Goal: Transaction & Acquisition: Purchase product/service

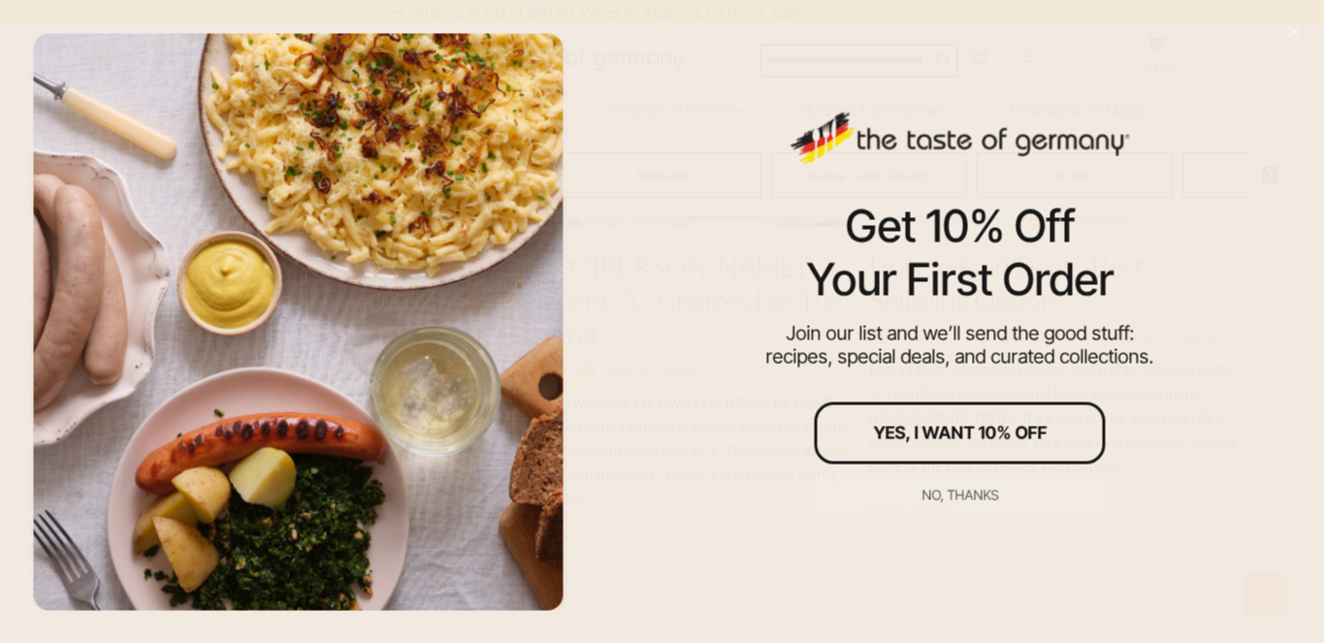
scroll to position [3073, 0]
click at [948, 482] on button "No, thanks" at bounding box center [960, 494] width 291 height 43
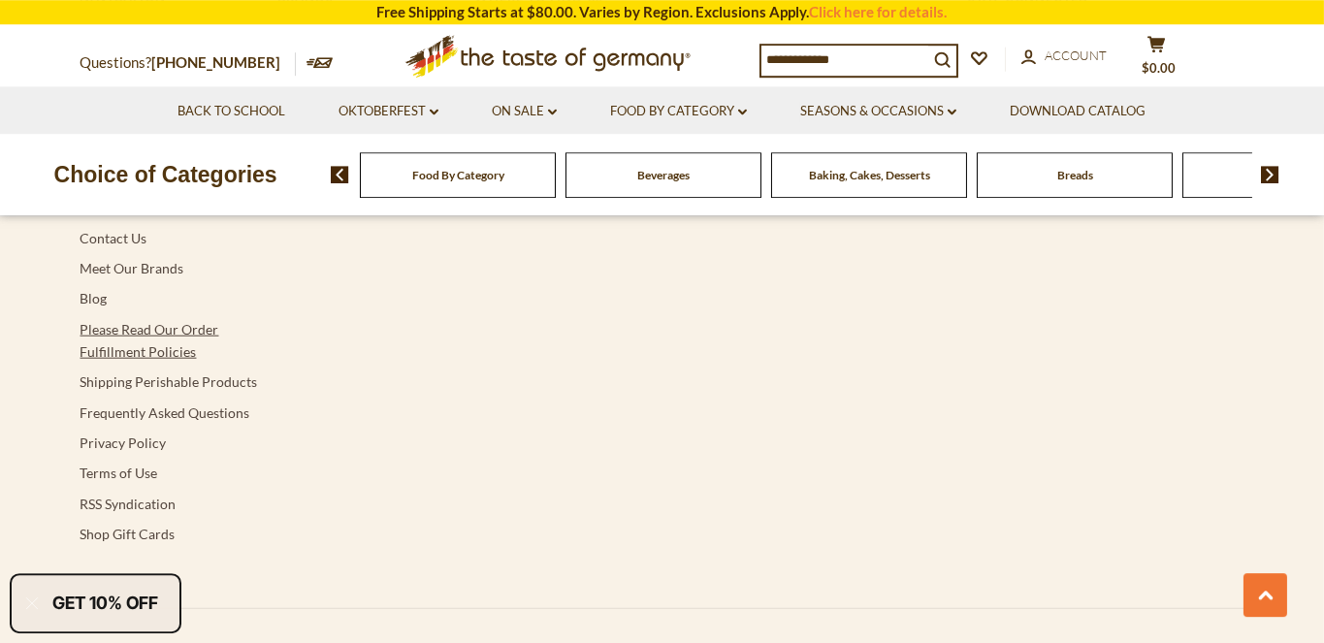
scroll to position [4034, 0]
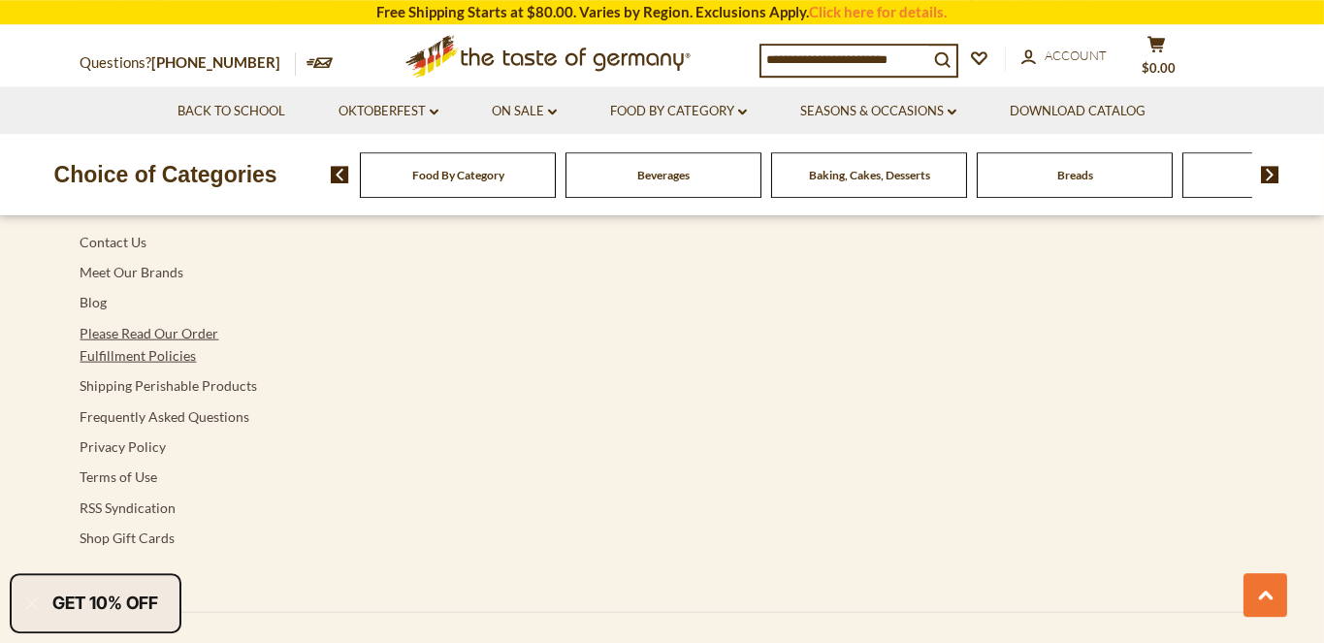
click at [161, 324] on link "Please Read Our Order Fulfillment Policies" at bounding box center [150, 343] width 139 height 39
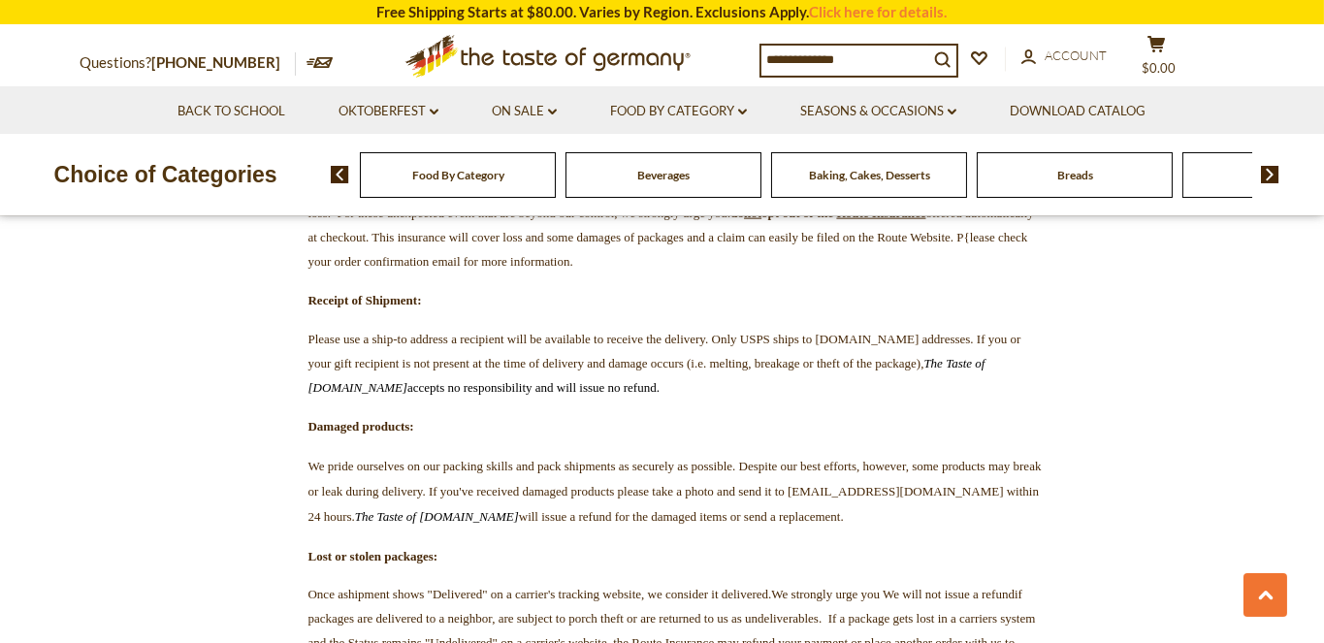
scroll to position [4559, 0]
click at [730, 218] on strong "do not opt out of the" at bounding box center [781, 211] width 103 height 15
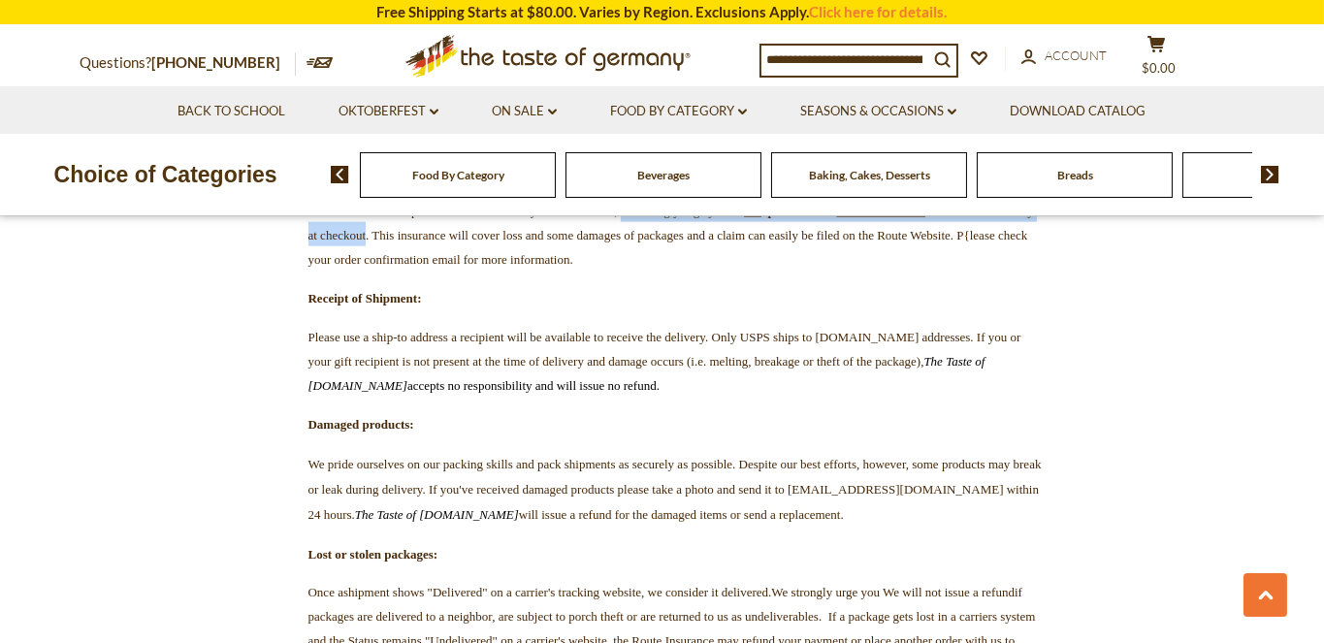
drag, startPoint x: 946, startPoint y: 388, endPoint x: 861, endPoint y: 413, distance: 88.1
click at [861, 267] on span "We consider all orders fulfilled when they leave our warehouse and cannot guara…" at bounding box center [670, 222] width 725 height 87
copy span "we strongly urge you: do not opt out of the Route Insurance offered automatical…"
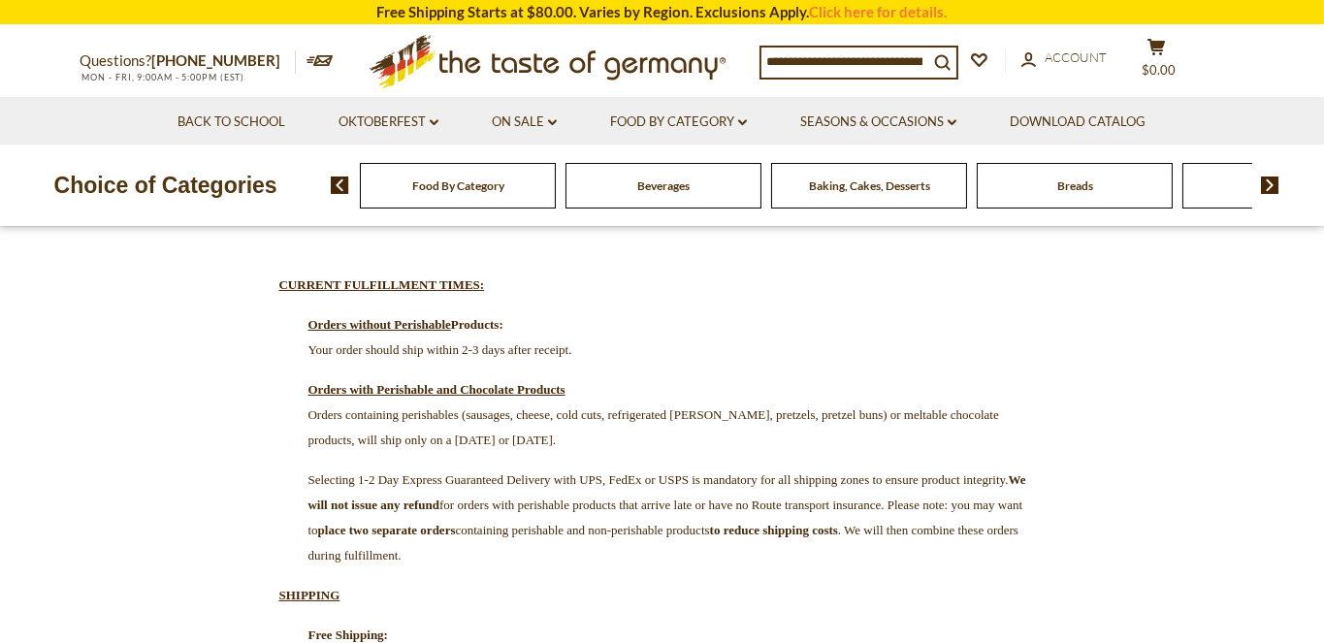
scroll to position [0, 0]
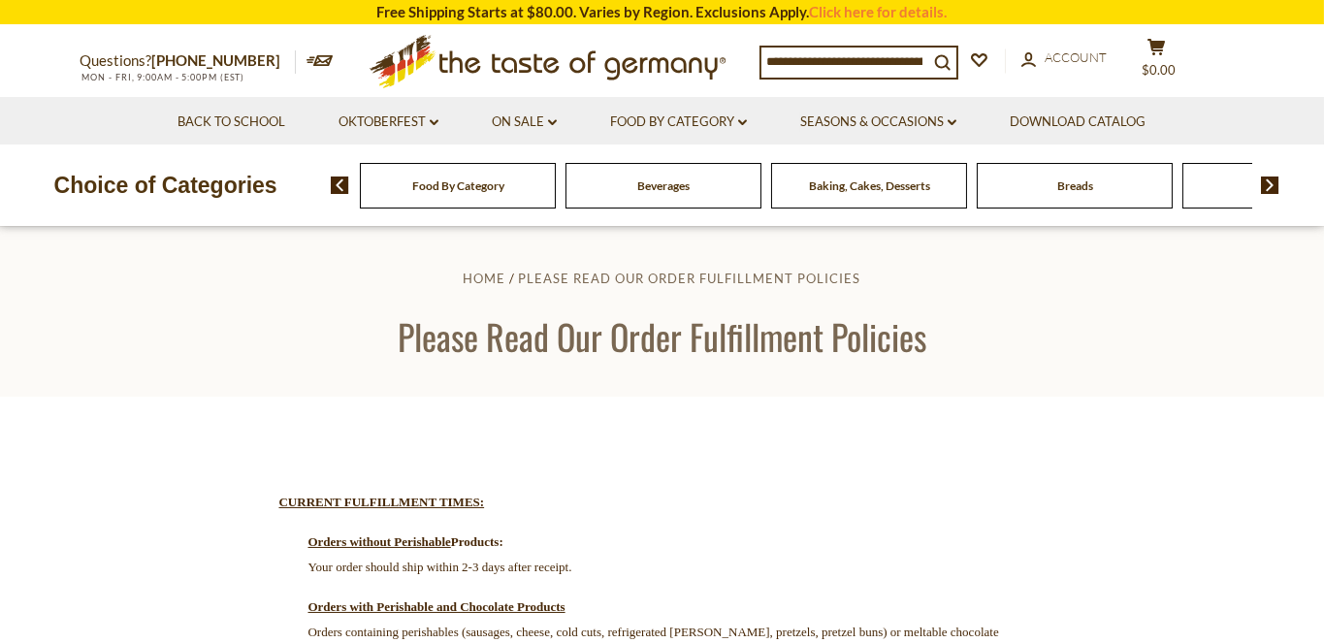
click at [884, 54] on input at bounding box center [844, 61] width 167 height 27
type input "****"
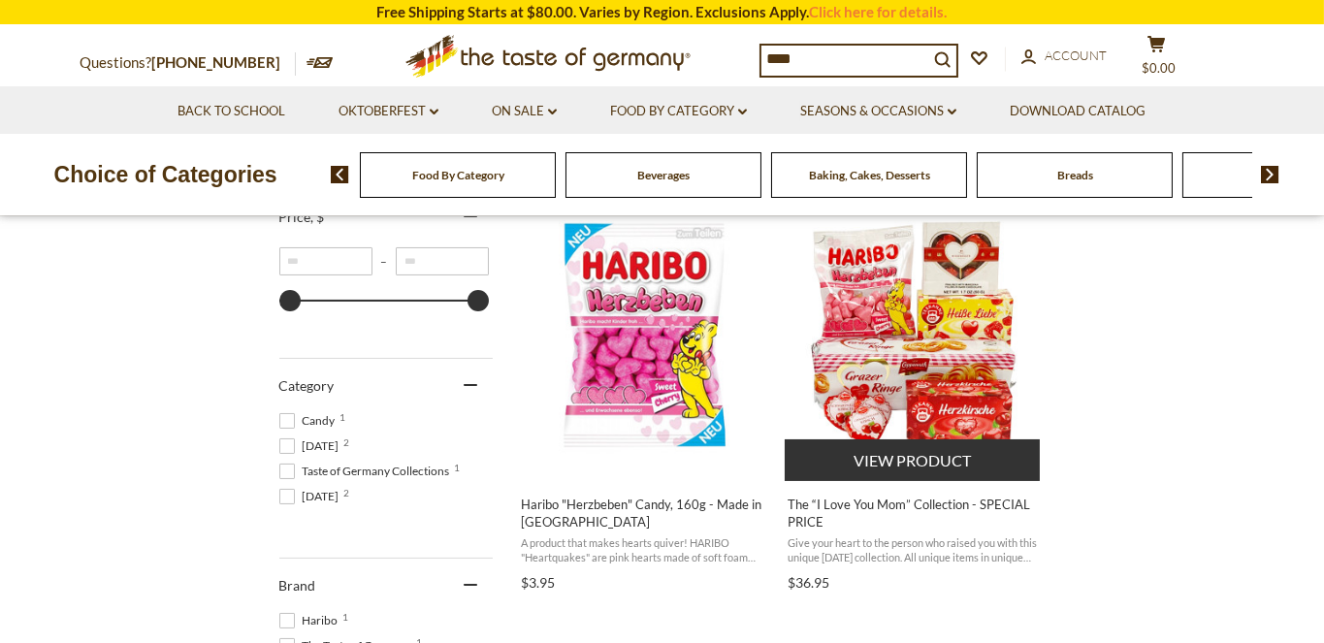
scroll to position [401, 0]
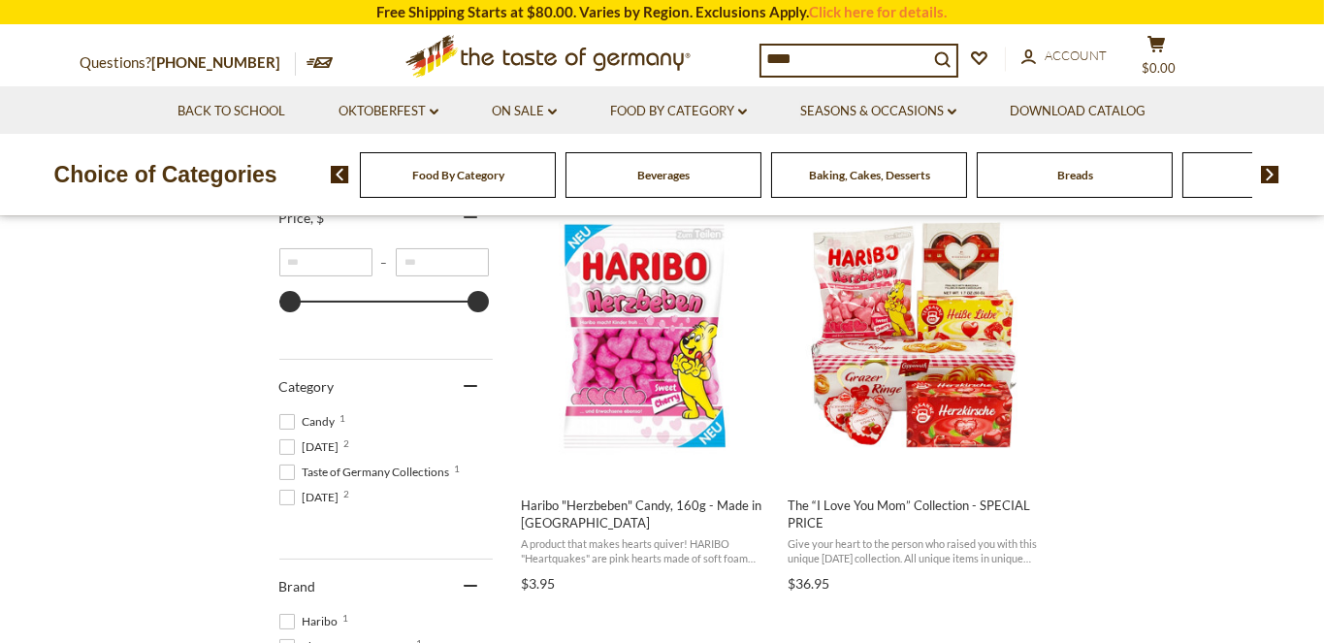
click at [820, 58] on input "****" at bounding box center [844, 59] width 167 height 27
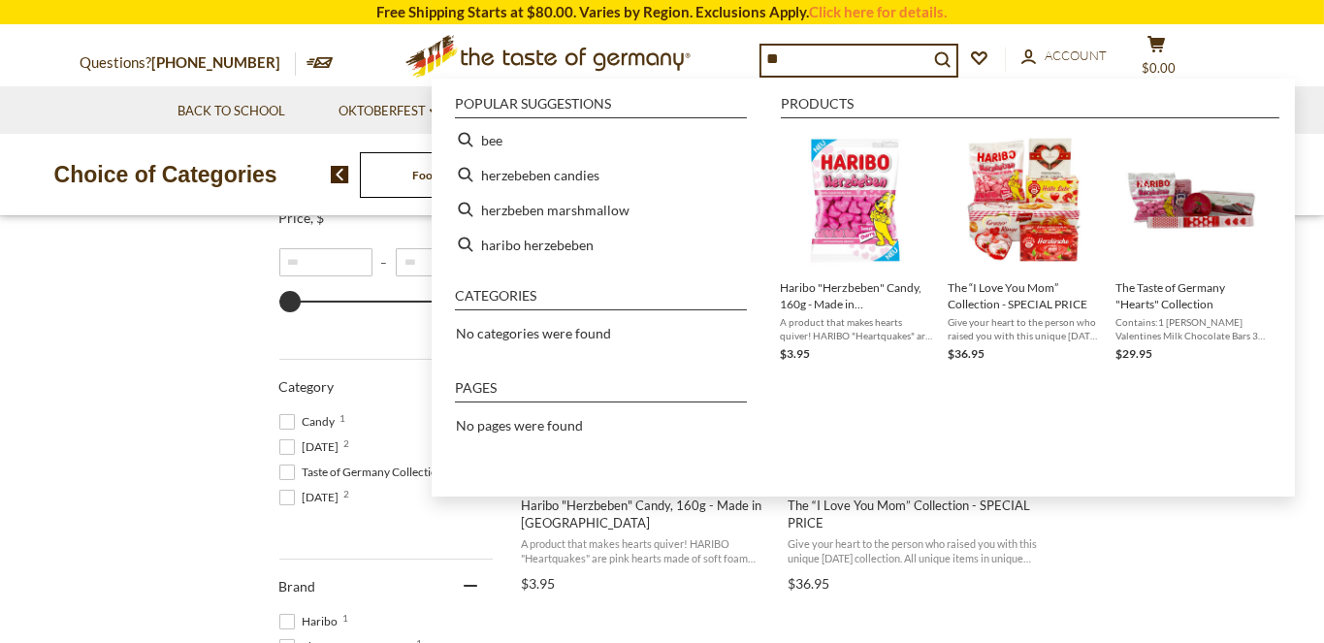
type input "*"
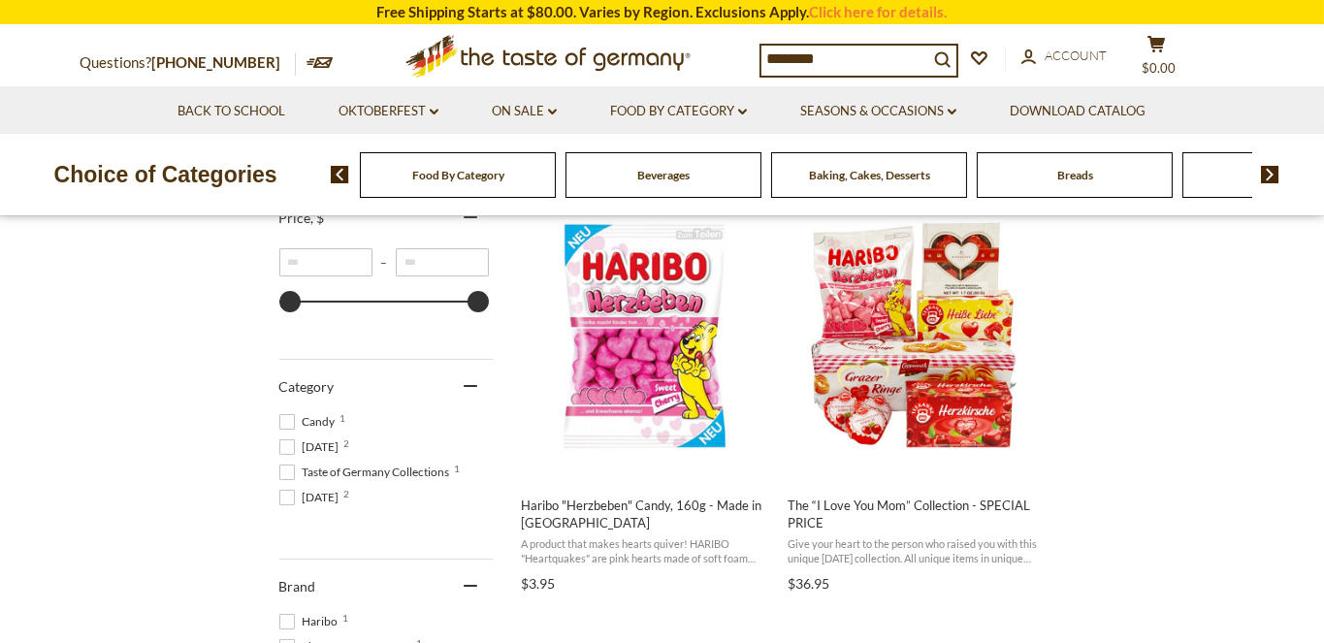
type input "*********"
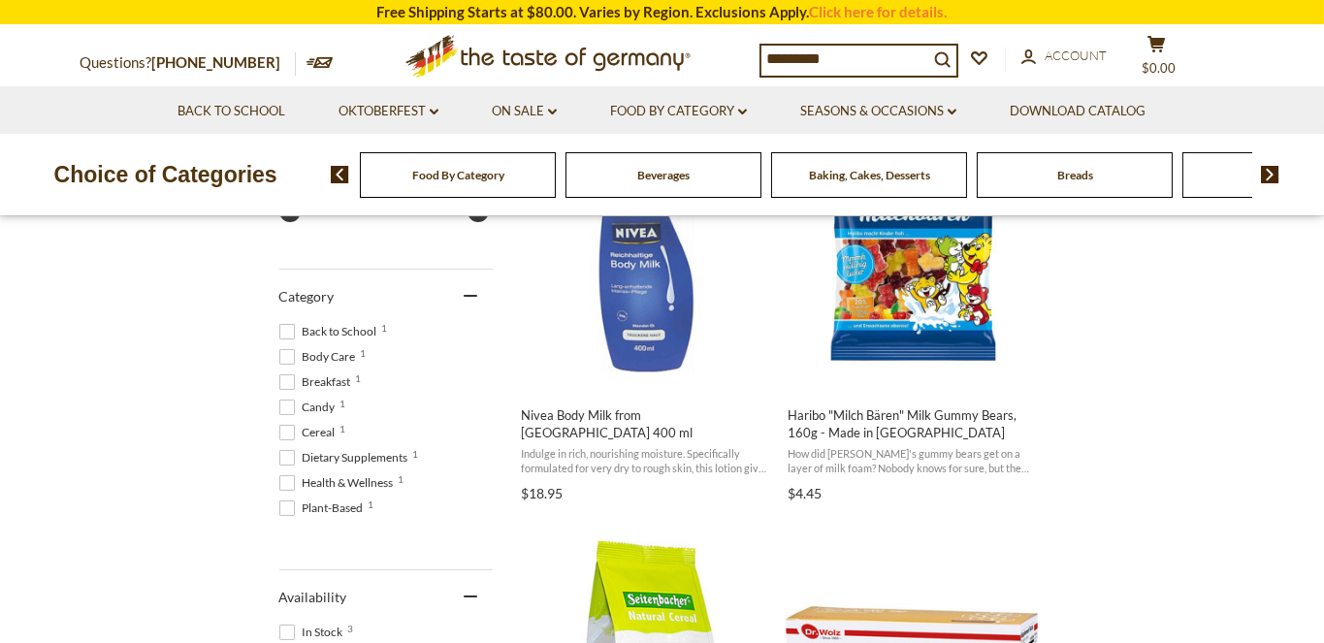
scroll to position [448, 0]
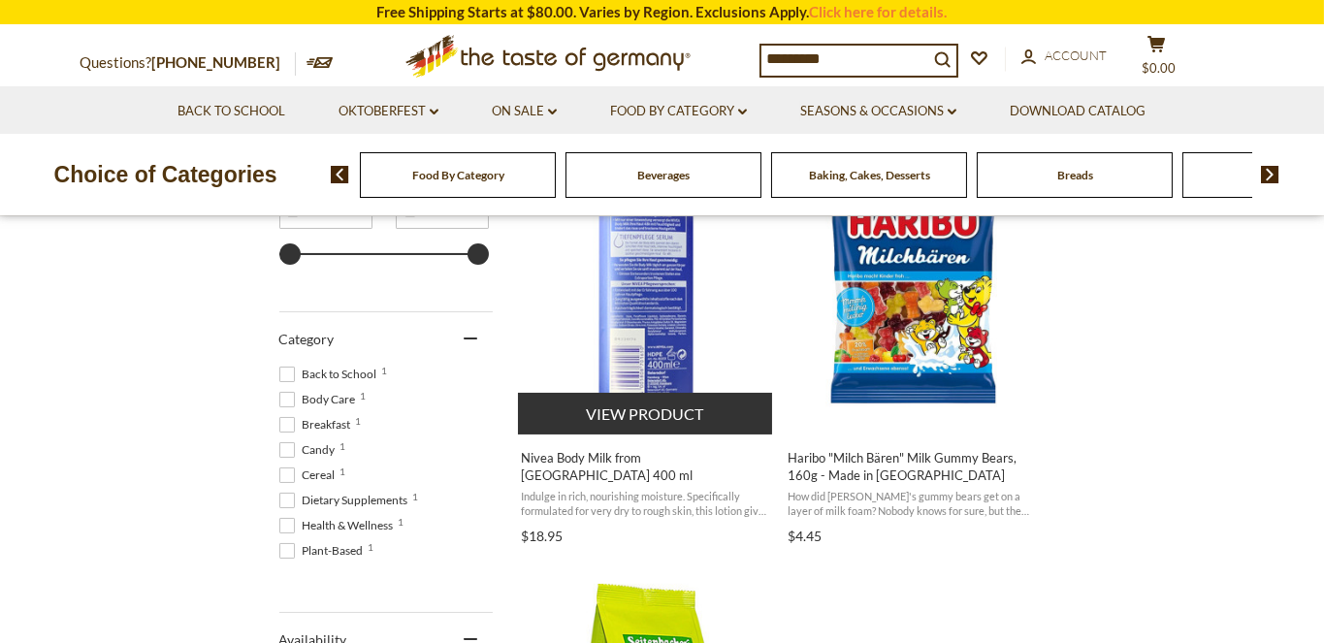
click at [677, 346] on img "Nivea Body Milk from Germany 400 ml" at bounding box center [646, 288] width 257 height 257
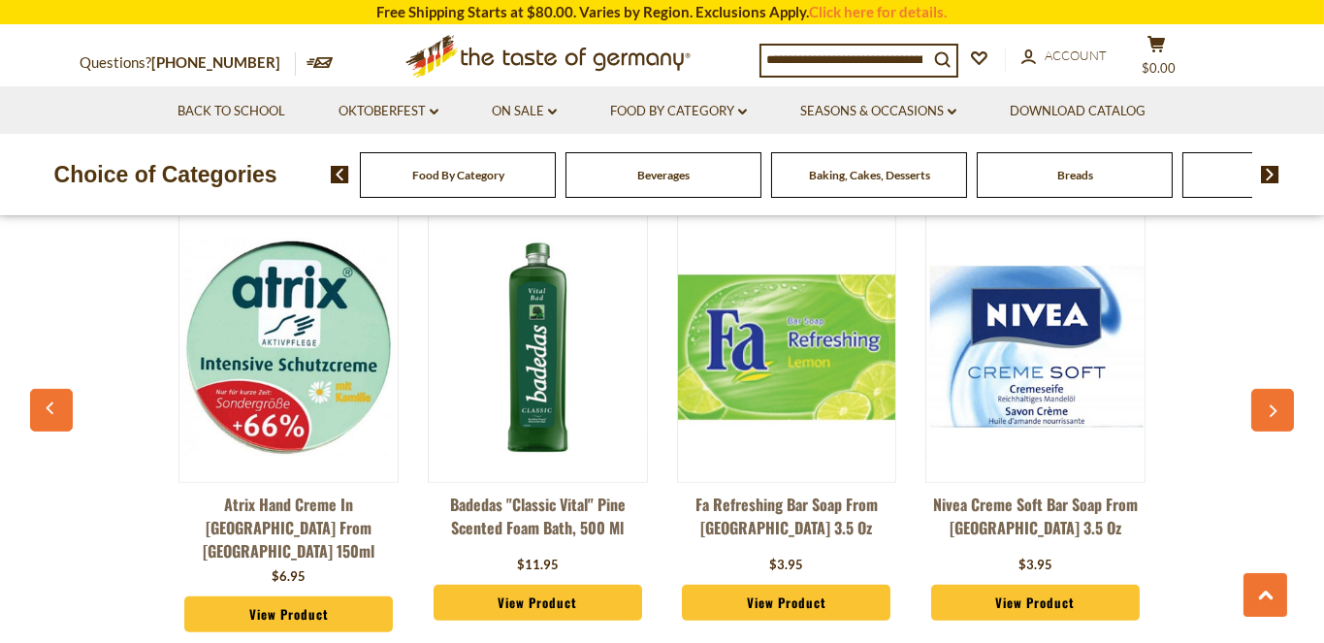
scroll to position [1513, 0]
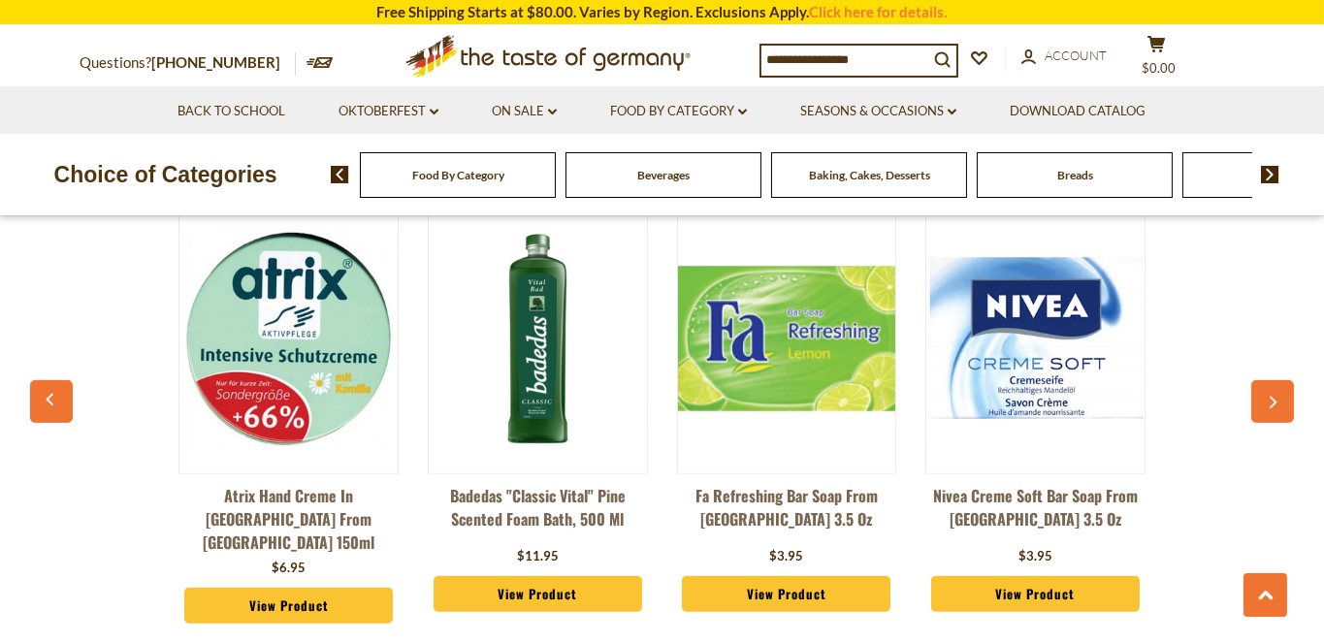
click at [1057, 354] on img at bounding box center [1035, 339] width 218 height 218
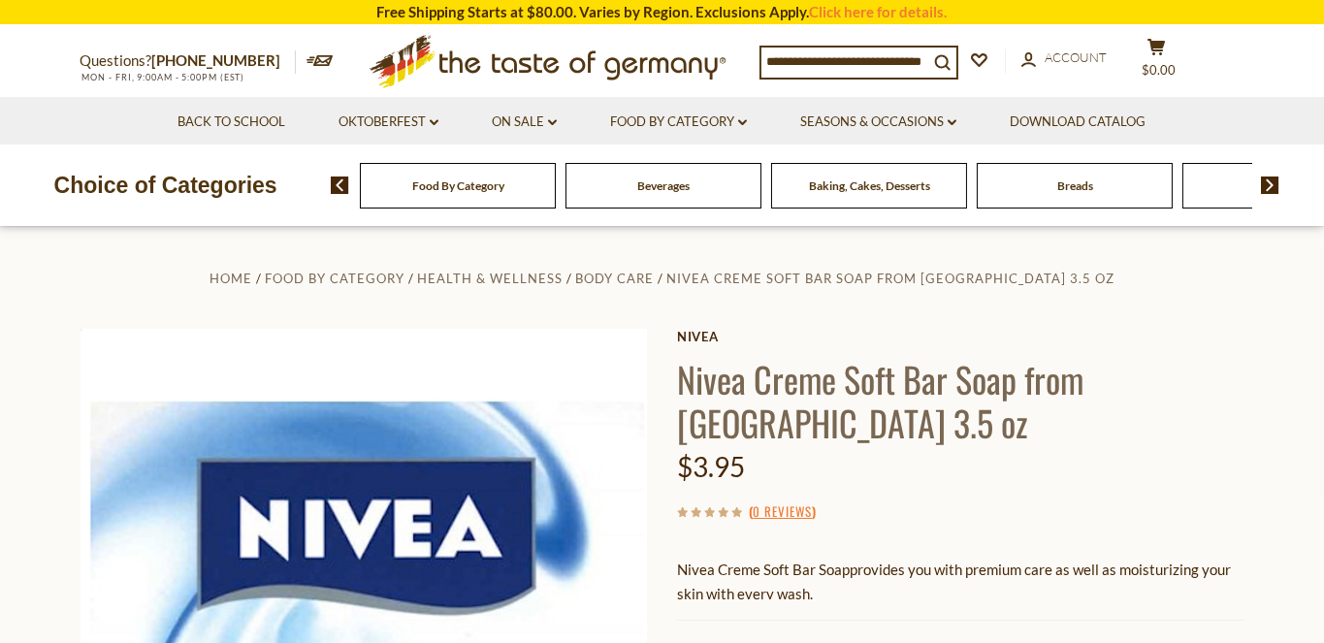
drag, startPoint x: 766, startPoint y: 59, endPoint x: 930, endPoint y: 49, distance: 164.2
click at [928, 49] on input at bounding box center [844, 61] width 167 height 27
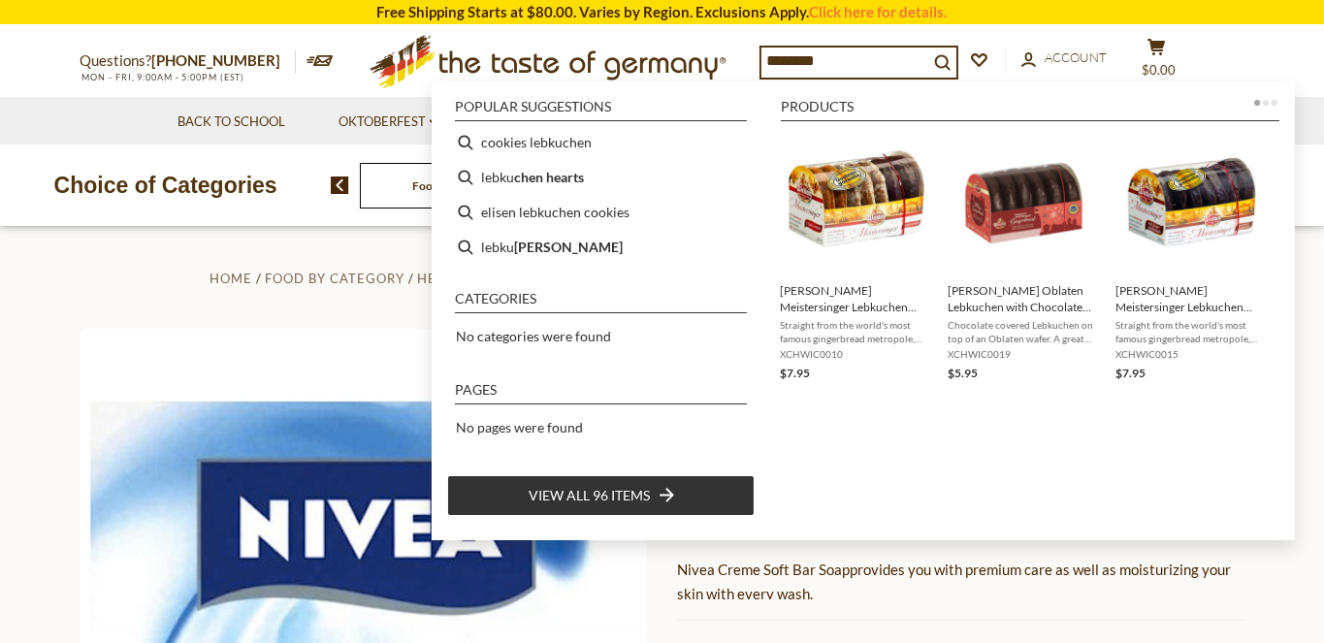
type input "*********"
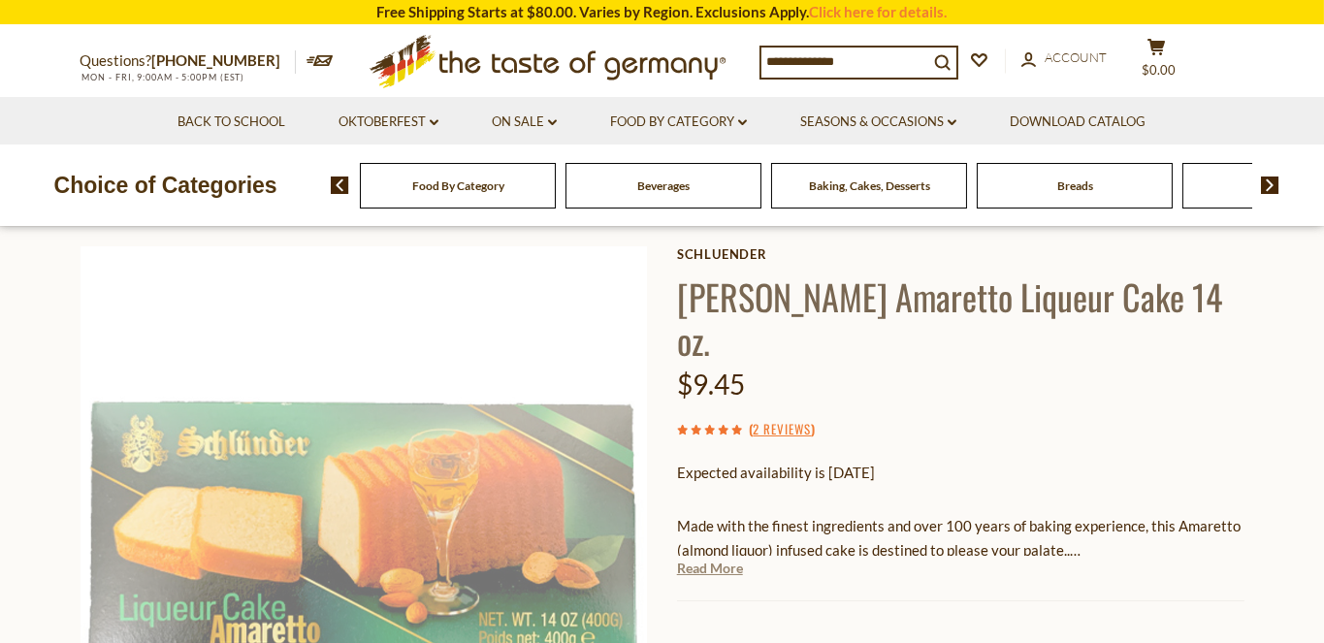
scroll to position [82, 0]
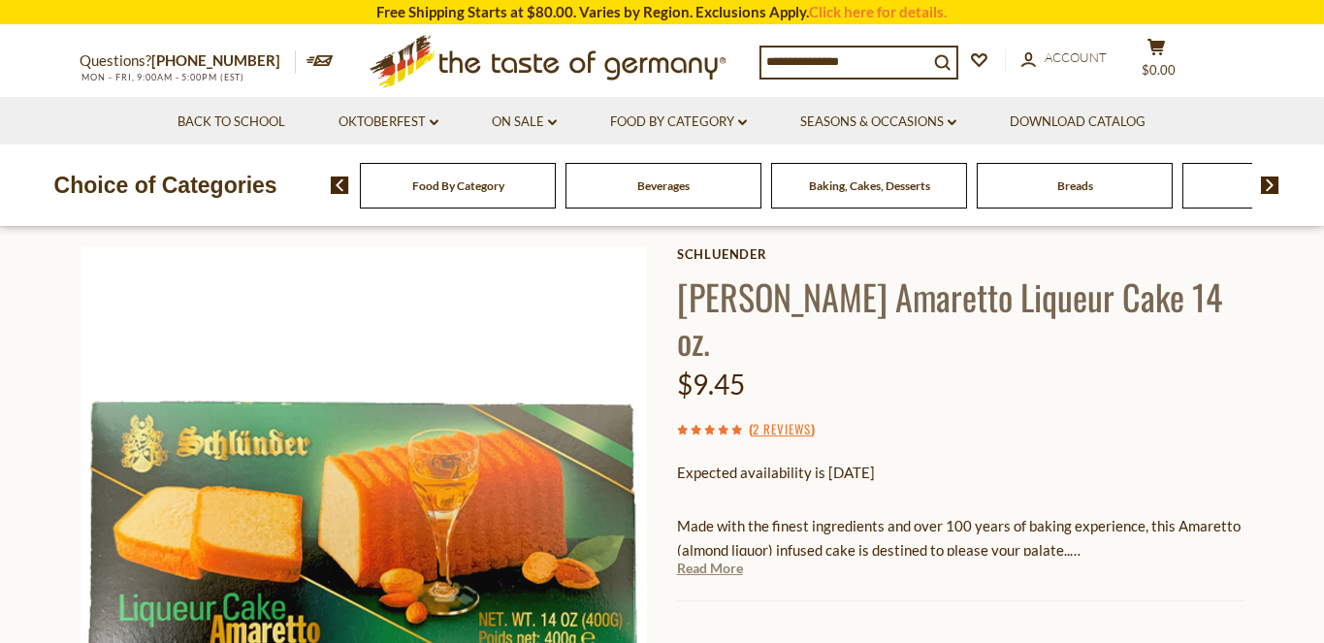
click at [738, 559] on link "Read More" at bounding box center [710, 568] width 66 height 19
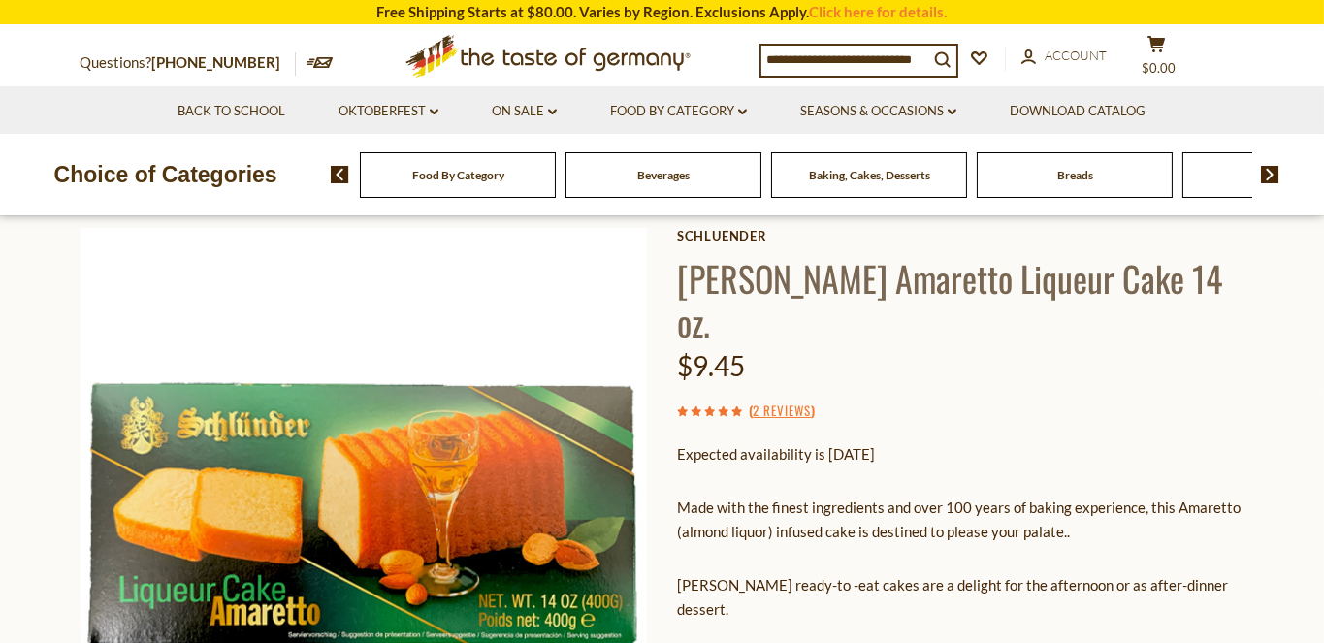
scroll to position [119, 0]
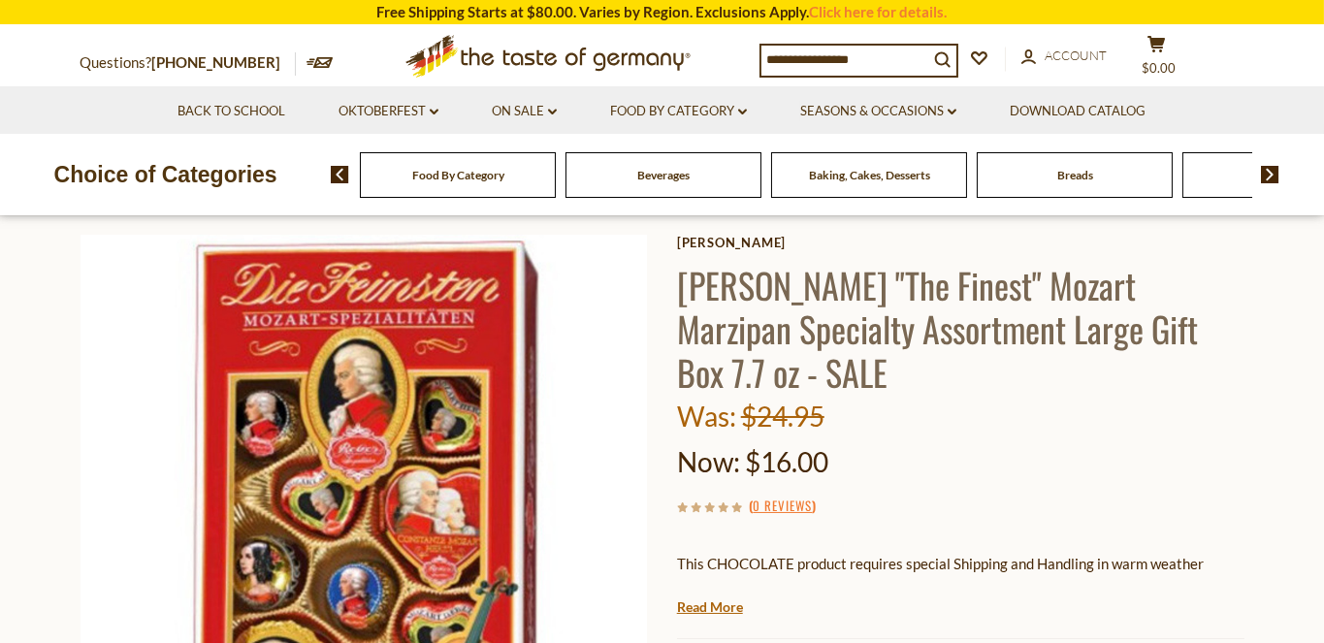
scroll to position [92, 0]
